Goal: Answer question/provide support: Share knowledge or assist other users

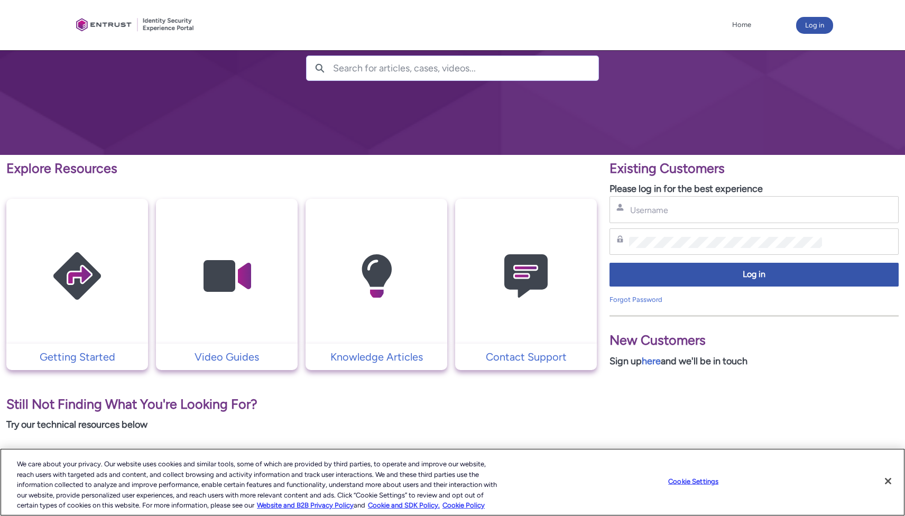
scroll to position [96, 0]
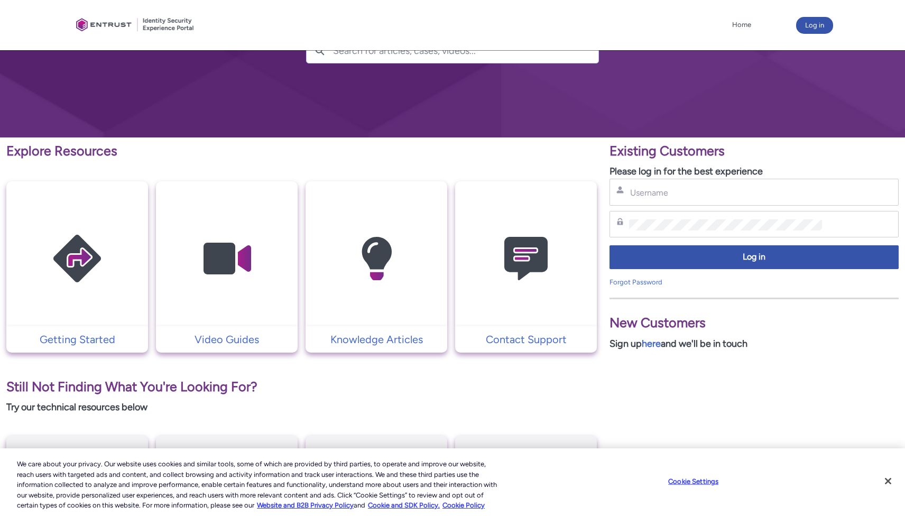
click at [666, 181] on div "Username" at bounding box center [754, 192] width 289 height 27
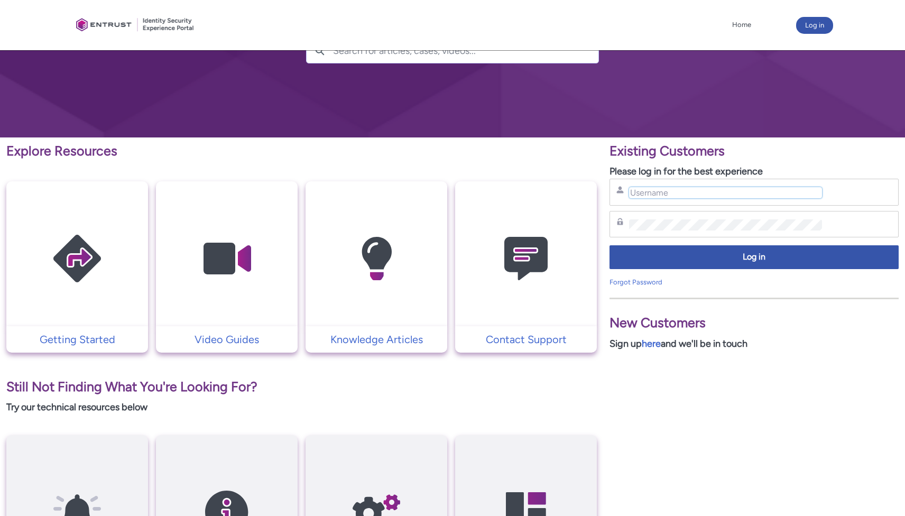
click at [666, 191] on input "Username" at bounding box center [725, 192] width 192 height 11
type input "ben@quickfi.com"
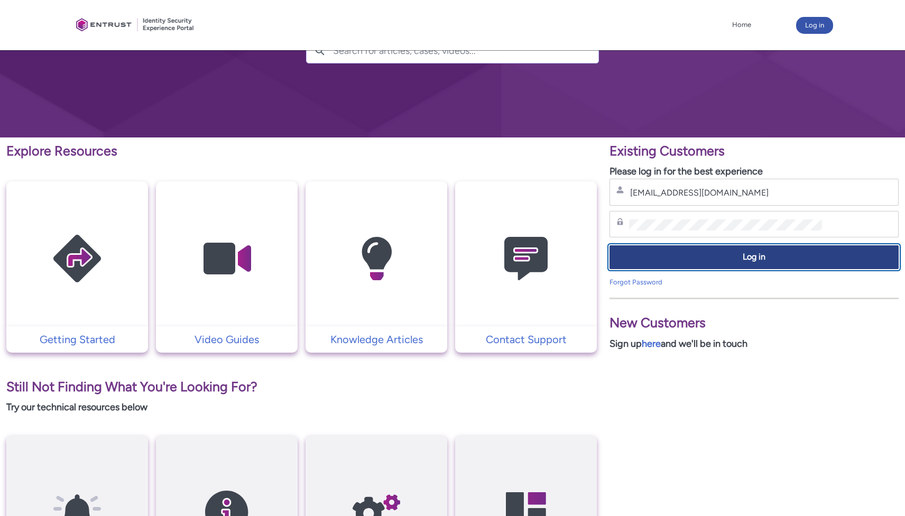
click at [693, 251] on button "Log in" at bounding box center [754, 257] width 289 height 24
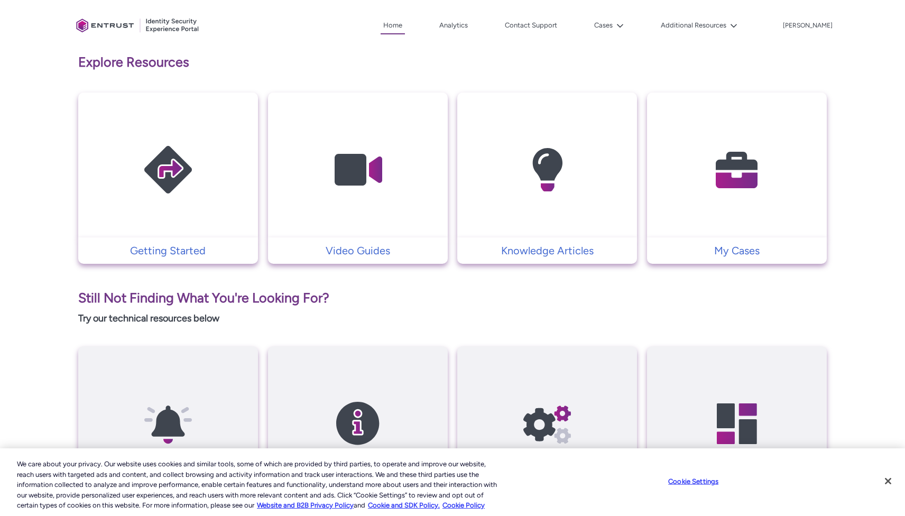
scroll to position [229, 0]
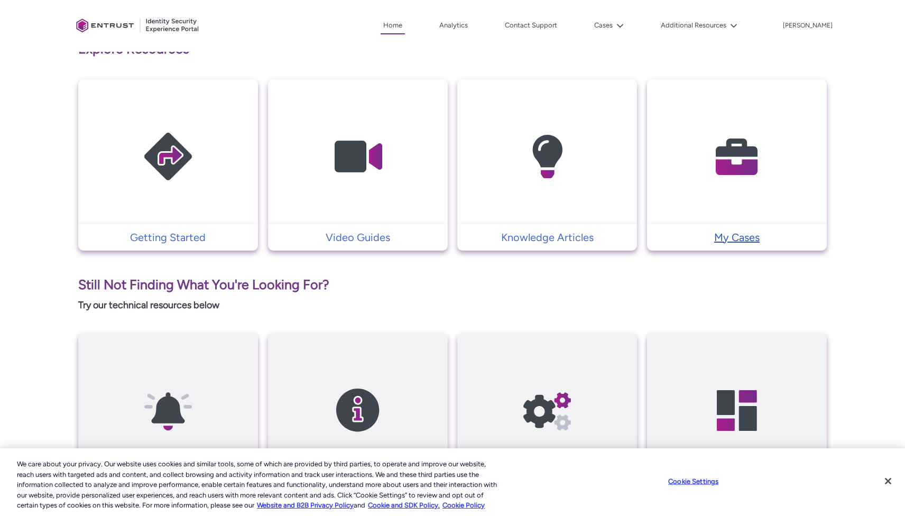
click at [721, 243] on p "My Cases" at bounding box center [737, 238] width 169 height 16
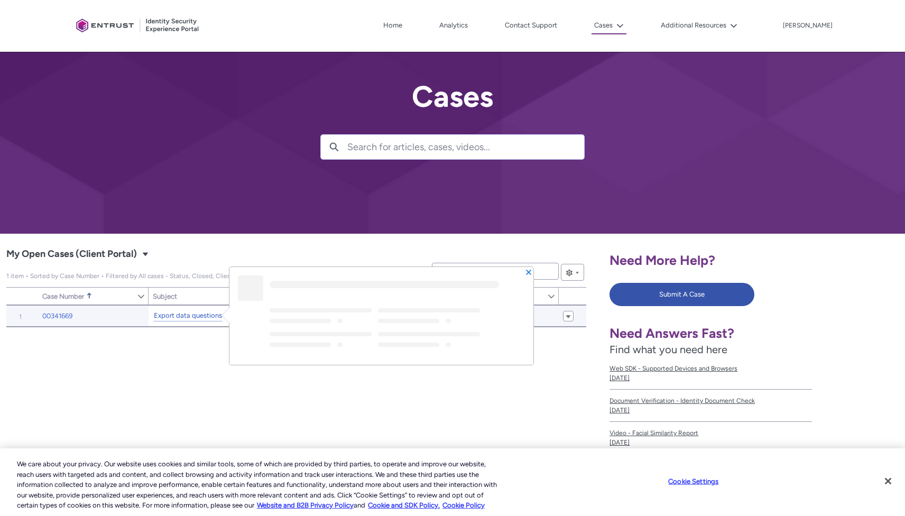
click at [193, 316] on link "Export data questions" at bounding box center [188, 315] width 68 height 11
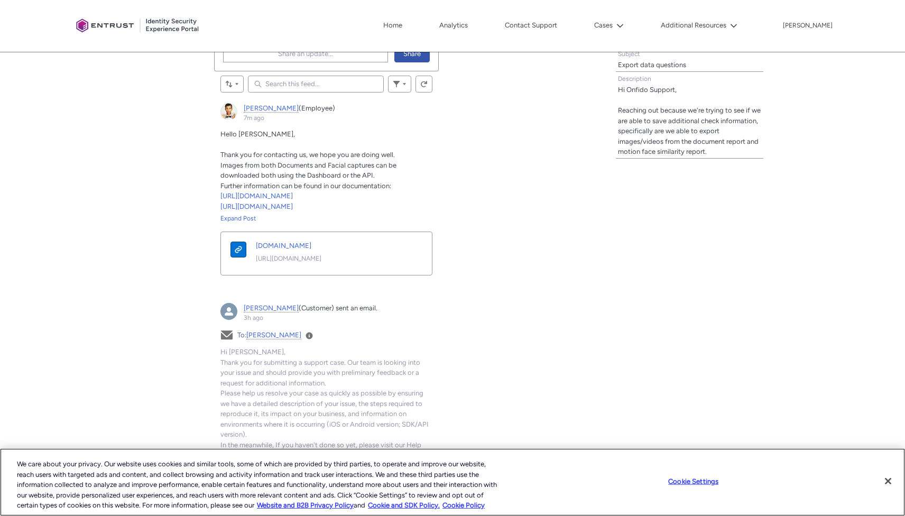
scroll to position [360, 0]
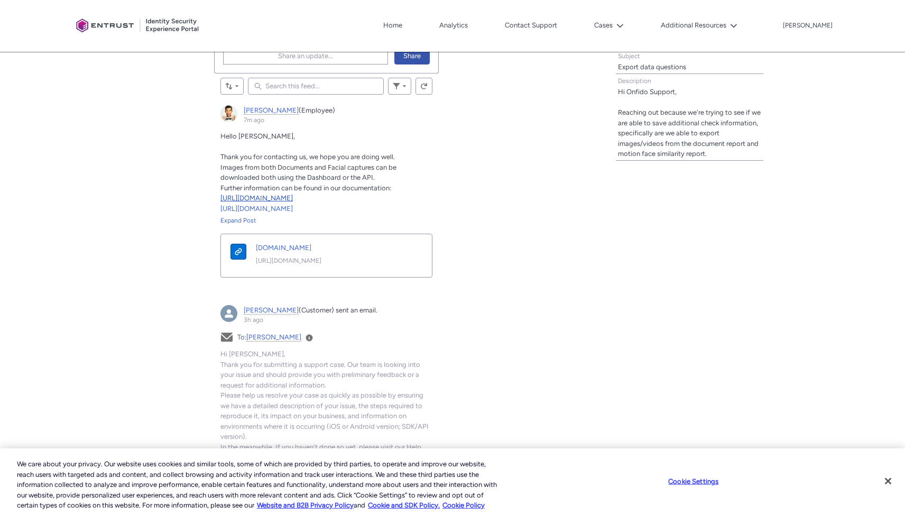
click at [293, 196] on link "[URL][DOMAIN_NAME]" at bounding box center [257, 198] width 72 height 8
